Goal: Task Accomplishment & Management: Use online tool/utility

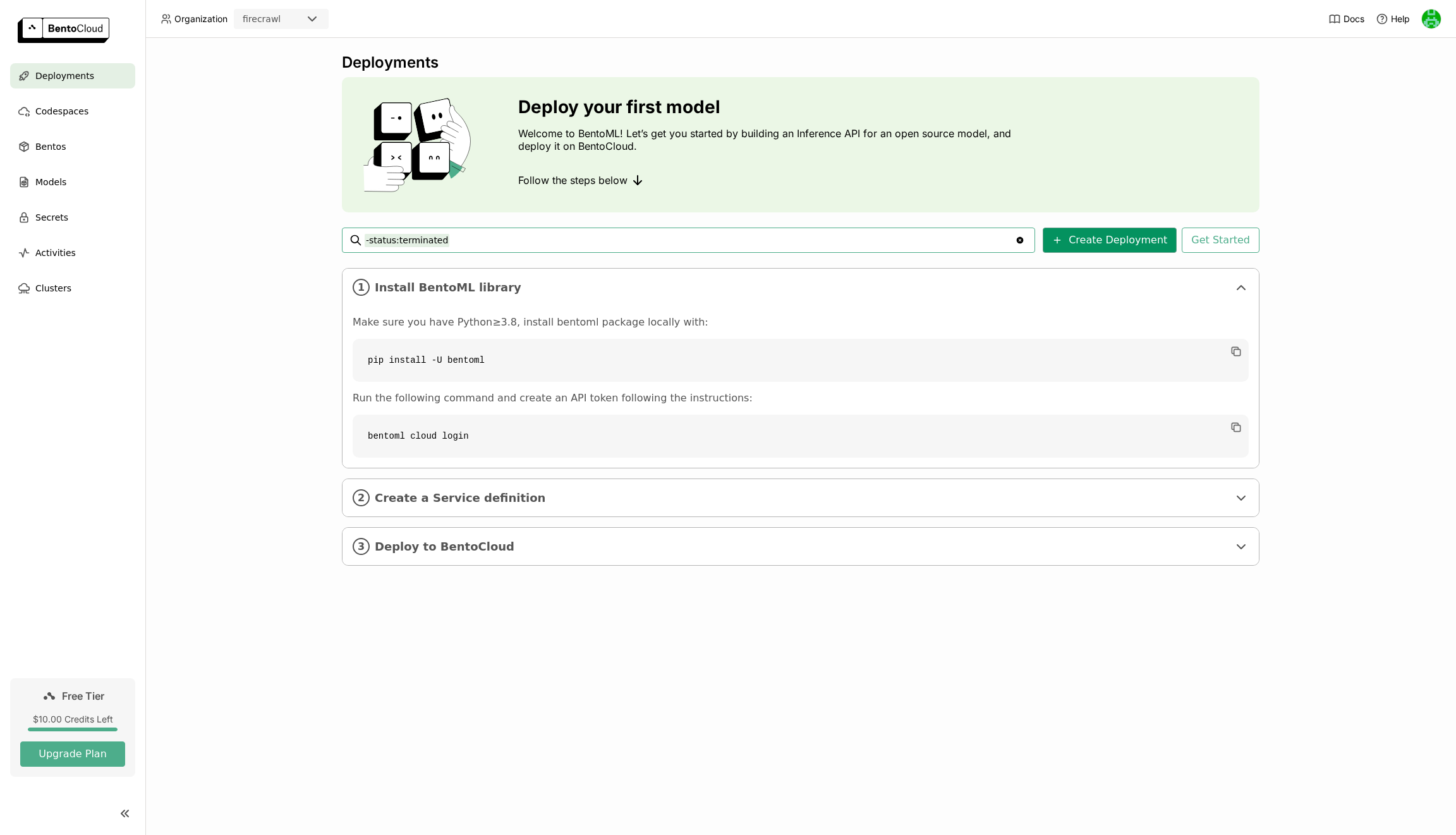
click at [1104, 240] on button "Create Deployment" at bounding box center [1110, 240] width 134 height 25
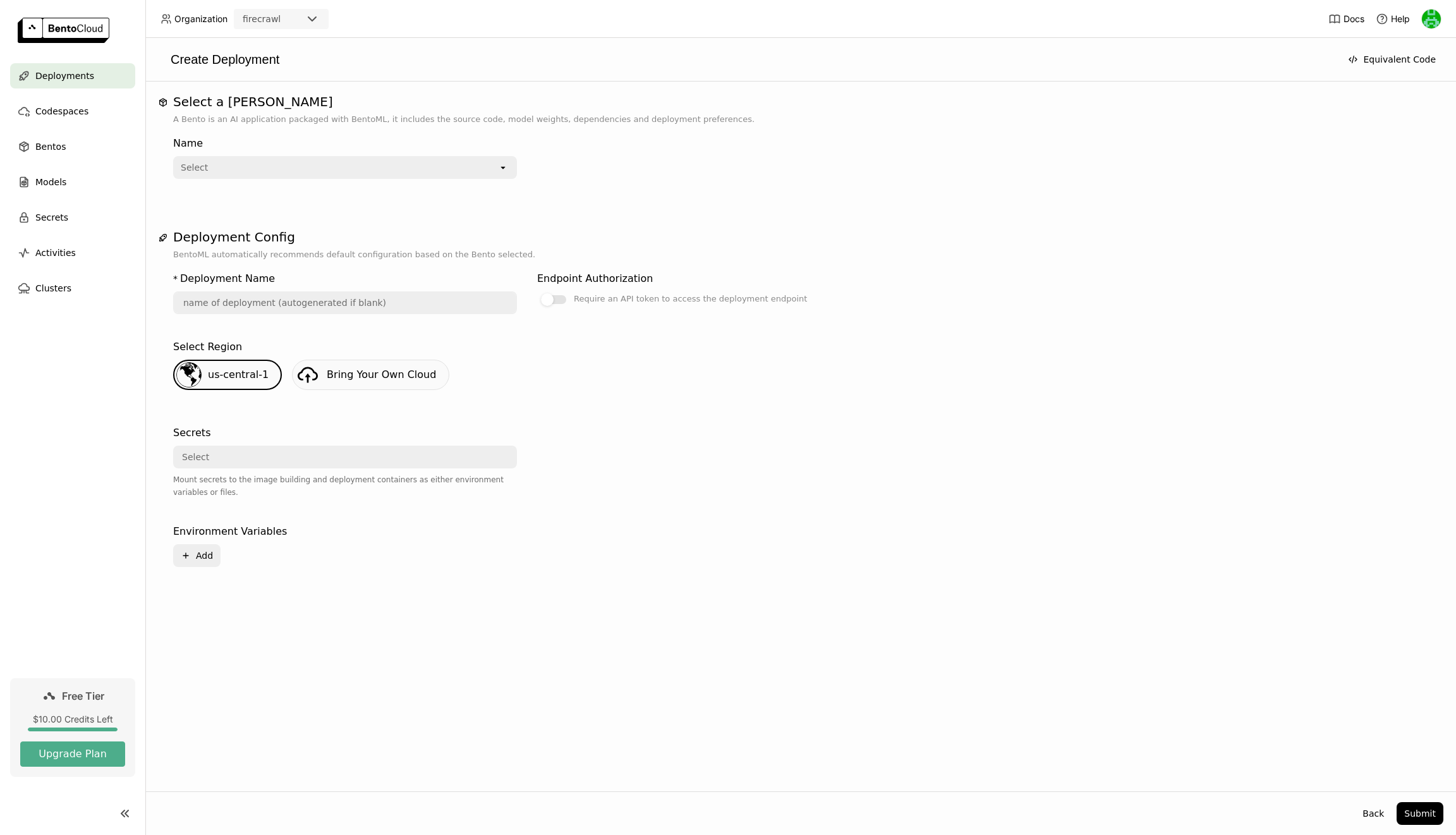
click at [261, 155] on div "Name Select open" at bounding box center [345, 155] width 344 height 48
click at [263, 170] on div "Select" at bounding box center [336, 167] width 323 height 20
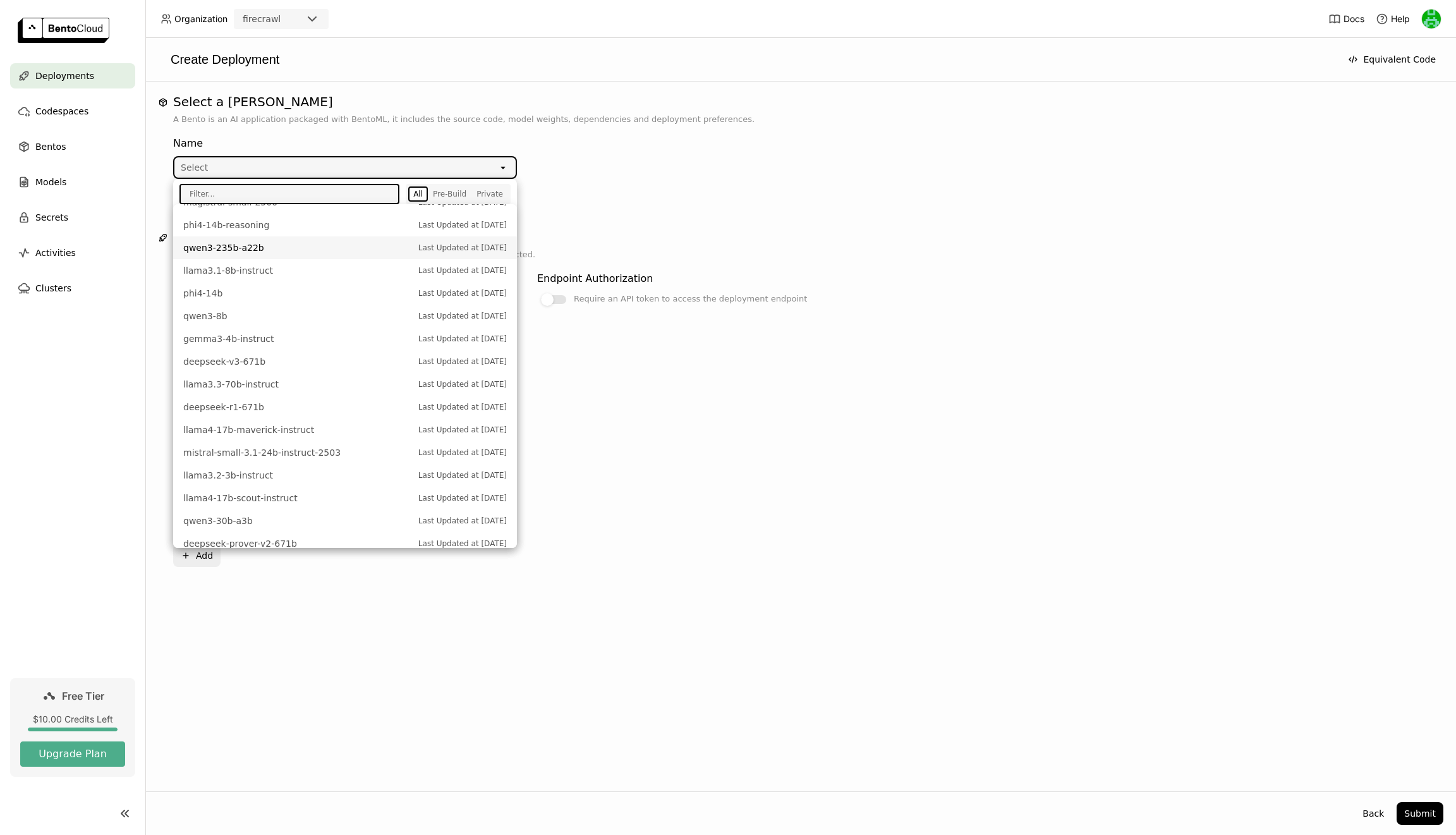
scroll to position [362, 0]
click at [859, 144] on div "Name Select open" at bounding box center [527, 155] width 708 height 48
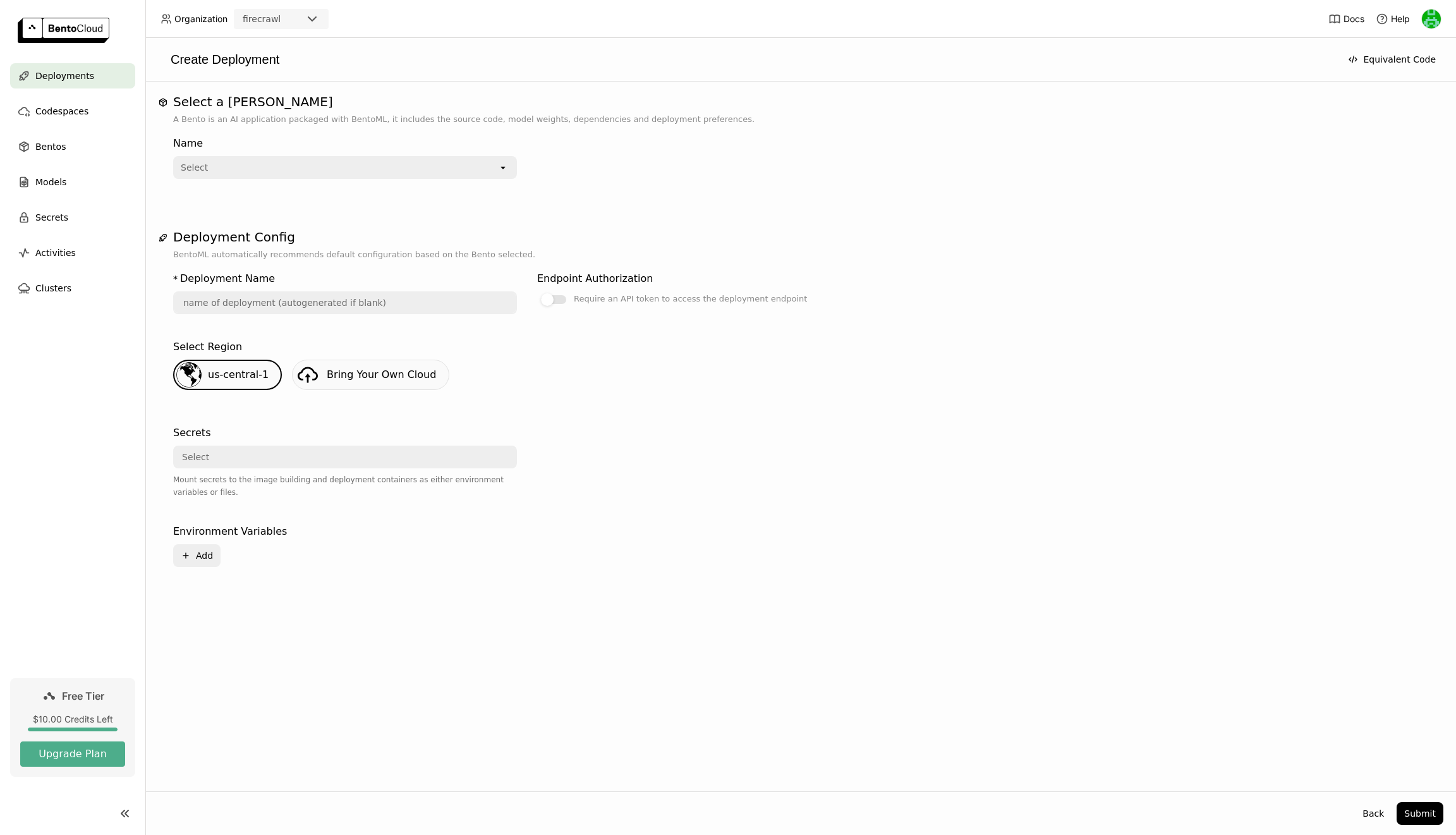
click at [337, 470] on div "Select Mount secrets to the image building and deployment containers as either …" at bounding box center [345, 472] width 344 height 53
click at [343, 452] on div "Select" at bounding box center [341, 457] width 334 height 20
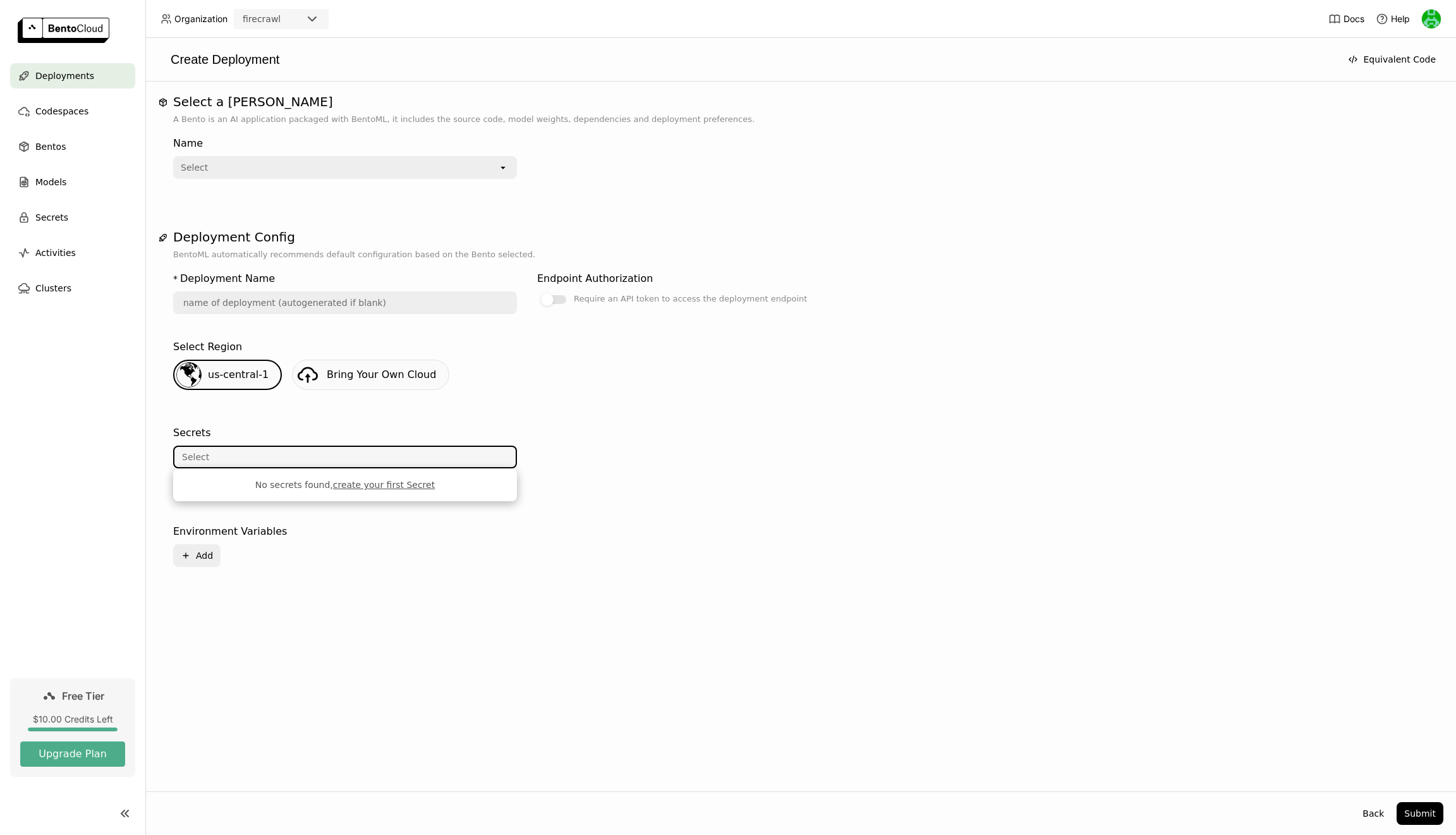
click at [343, 452] on div "Select" at bounding box center [341, 457] width 334 height 20
click at [274, 303] on input "text" at bounding box center [345, 302] width 341 height 20
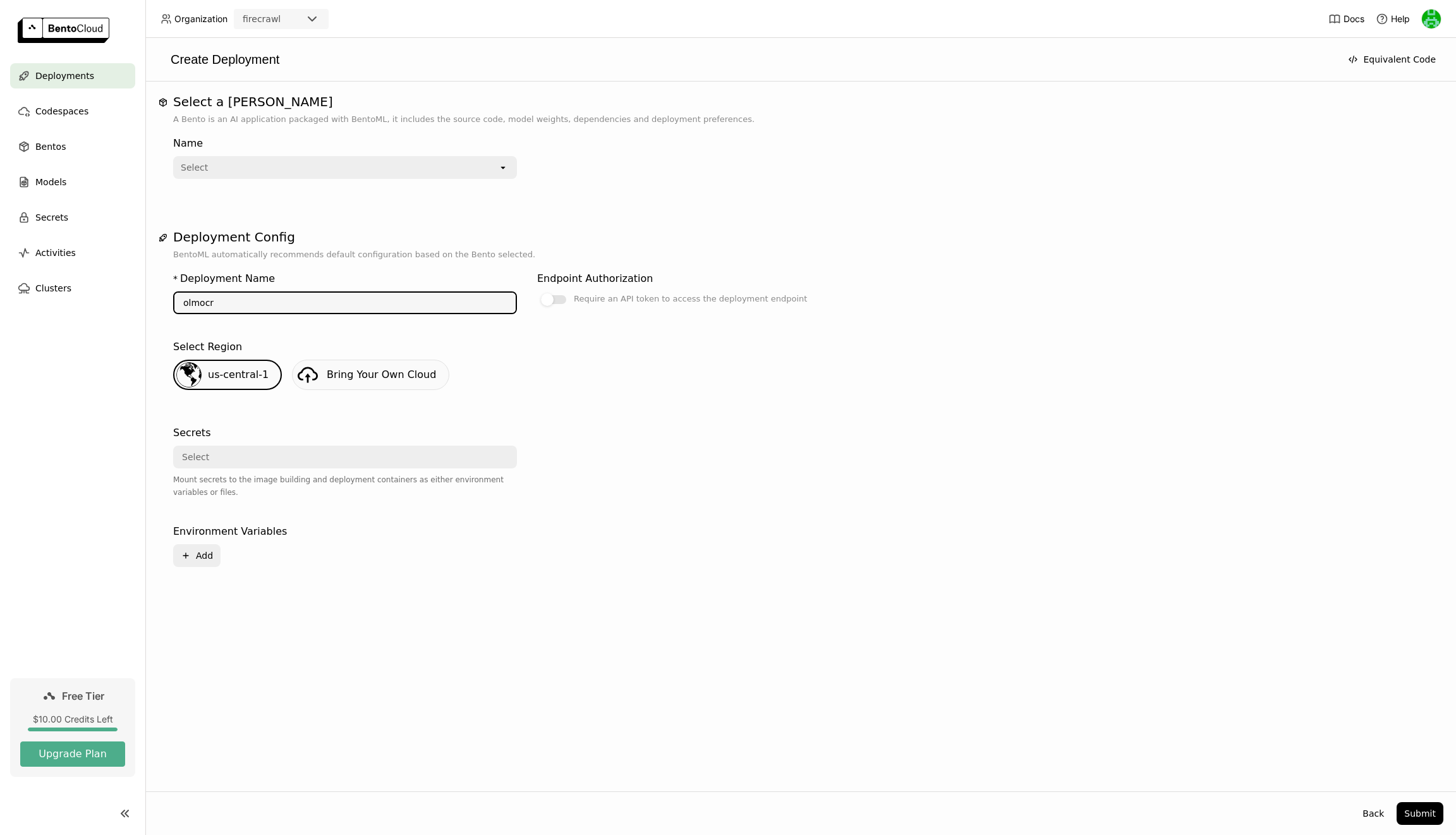
type input "olmocr"
click at [962, 474] on div "* Deployment Name olmocr Endpoint Authorization Require an API token to access …" at bounding box center [800, 429] width 1255 height 336
click at [367, 176] on div "Select" at bounding box center [336, 167] width 323 height 20
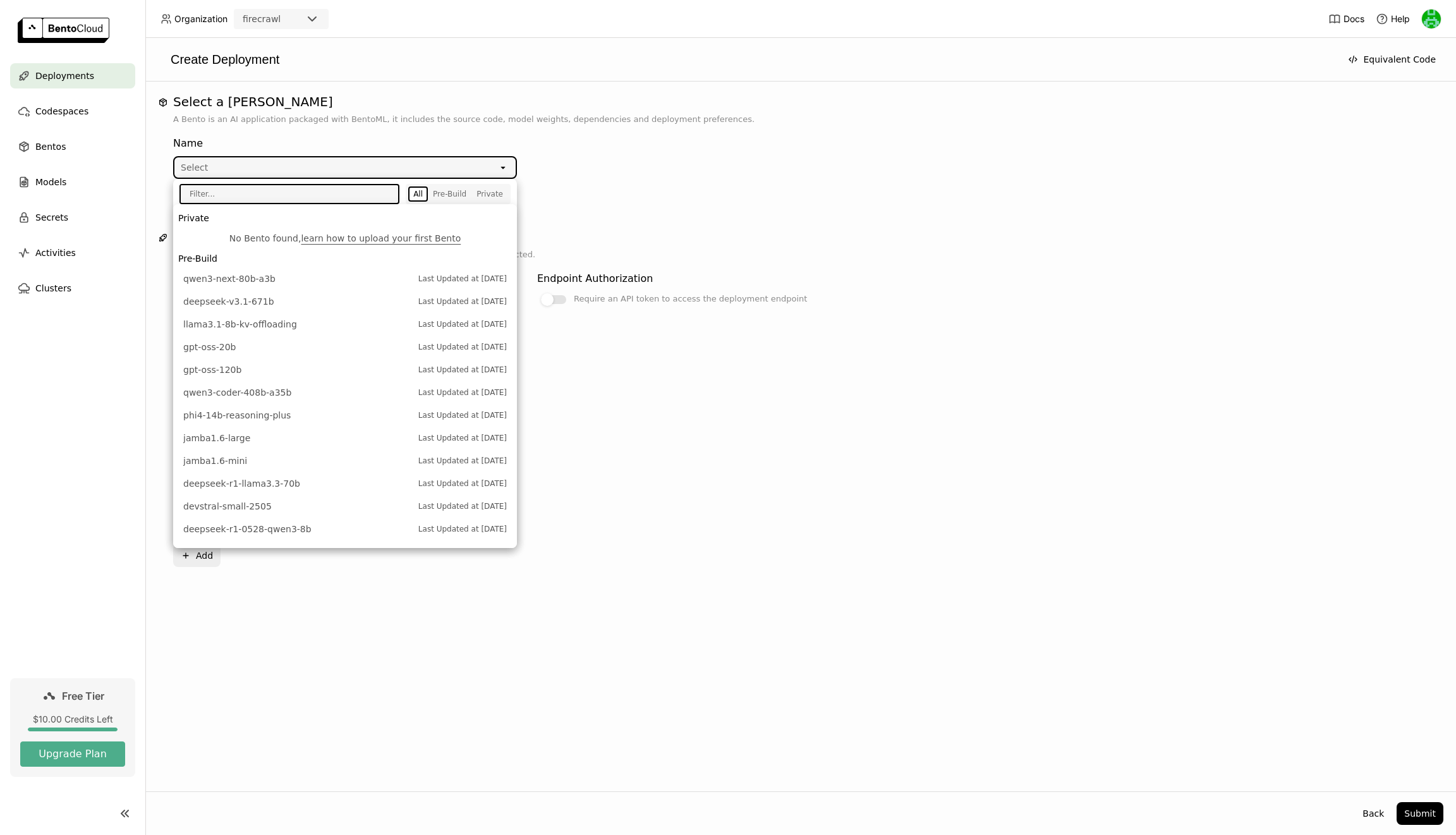
click at [367, 176] on div "Select" at bounding box center [336, 167] width 323 height 20
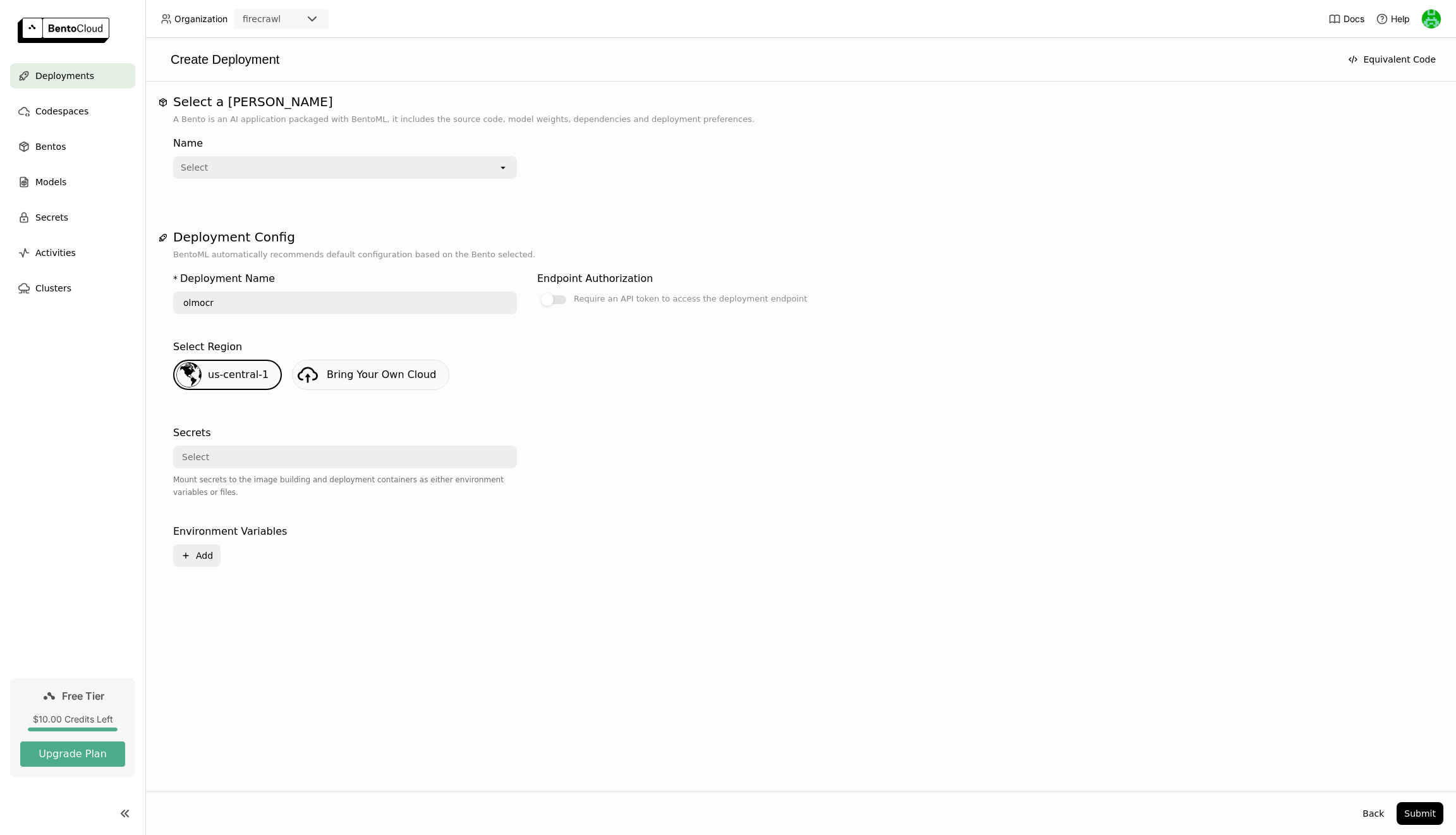
click at [1389, 792] on div "Create Deployment Equivalent Code Select a Bento A Bento is an AI application p…" at bounding box center [800, 436] width 1310 height 797
click at [1427, 815] on button "Submit" at bounding box center [1420, 814] width 47 height 23
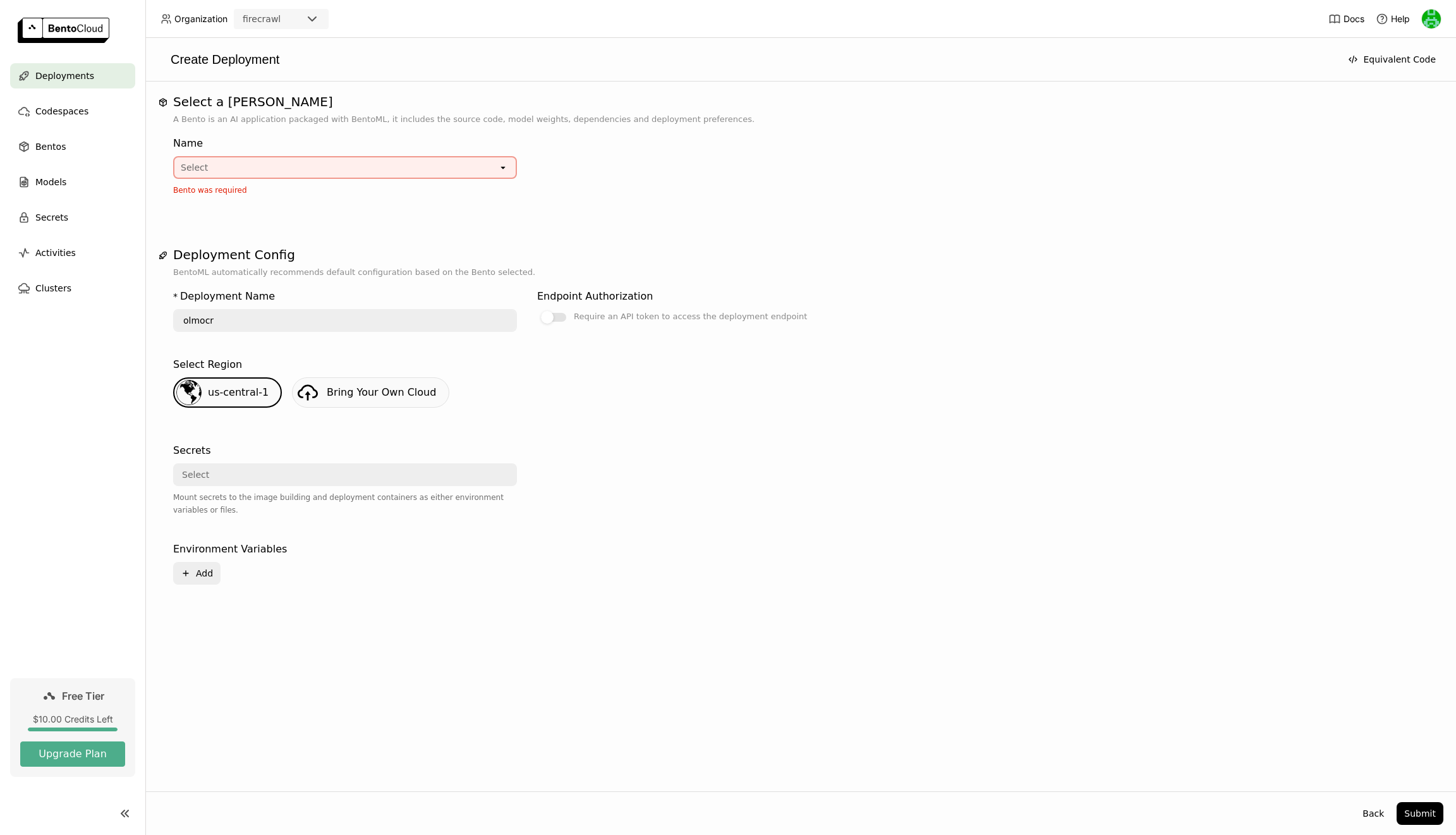
click at [359, 170] on div "Select" at bounding box center [336, 167] width 323 height 20
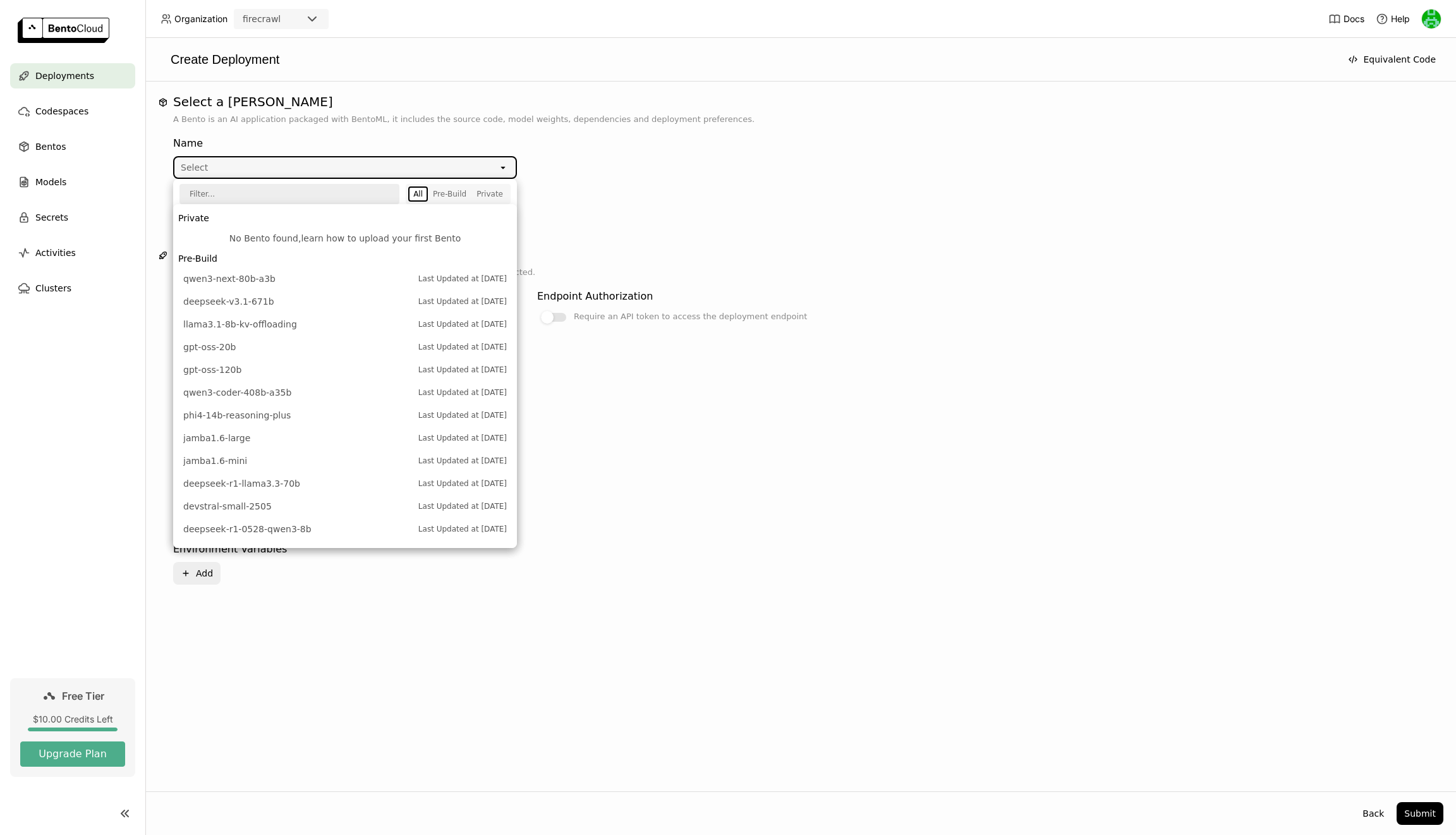
click at [334, 240] on link "learn how to upload your first Bento" at bounding box center [381, 237] width 160 height 10
click at [1148, 225] on div "Select a Bento A Bento is an AI application packaged with BentoML, it includes …" at bounding box center [800, 354] width 1285 height 521
